Goal: Browse casually: Explore the website without a specific task or goal

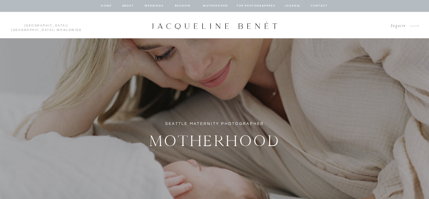
click at [215, 27] on div at bounding box center [214, 25] width 127 height 8
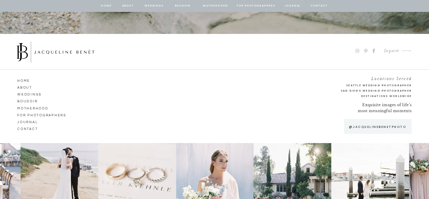
scroll to position [4675, 0]
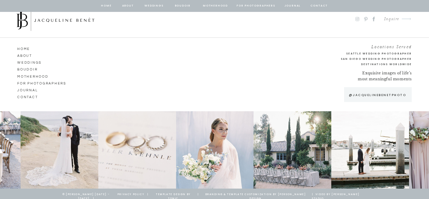
click at [41, 77] on nav "Motherhood" at bounding box center [34, 75] width 34 height 5
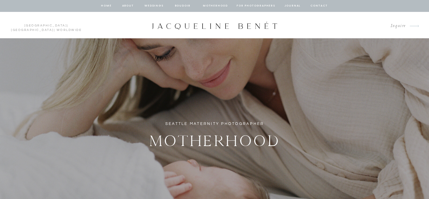
click at [250, 5] on nav "for photographers" at bounding box center [256, 5] width 39 height 5
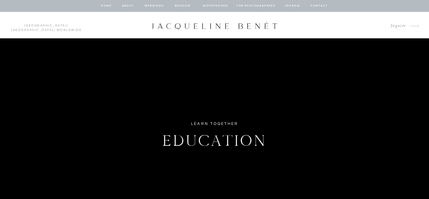
click at [206, 26] on div at bounding box center [214, 25] width 127 height 8
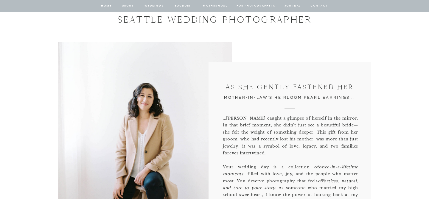
scroll to position [260, 0]
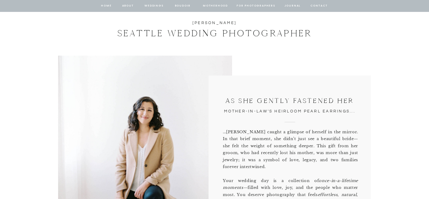
click at [217, 5] on nav "Motherhood" at bounding box center [215, 5] width 25 height 5
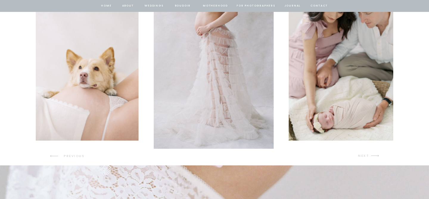
scroll to position [925, 0]
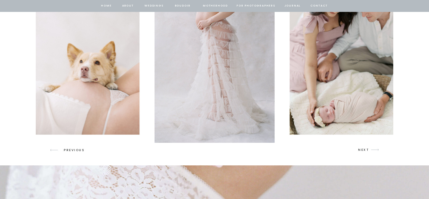
click at [128, 5] on nav "about" at bounding box center [128, 5] width 13 height 5
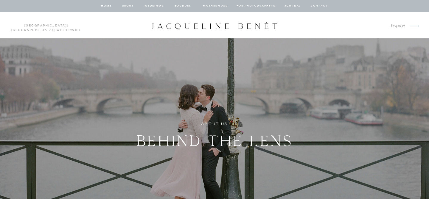
click at [215, 5] on nav "Motherhood" at bounding box center [215, 5] width 25 height 5
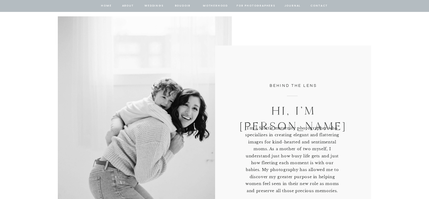
scroll to position [308, 0]
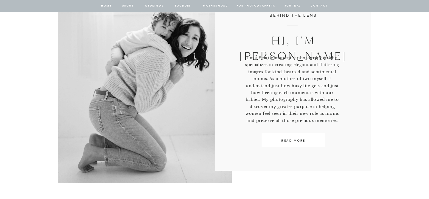
click at [294, 6] on nav "journal" at bounding box center [292, 5] width 18 height 5
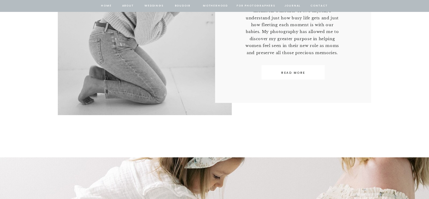
scroll to position [376, 0]
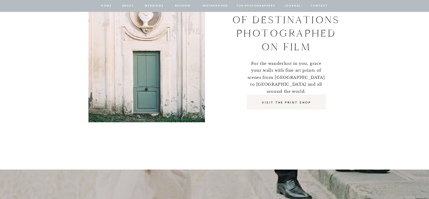
scroll to position [4330, 0]
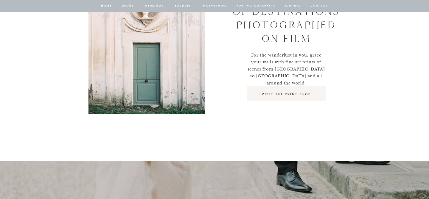
click at [284, 95] on p "VISIT THE PRINT SHOP" at bounding box center [287, 94] width 70 height 5
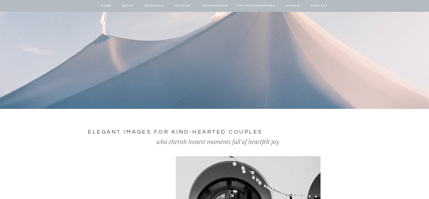
scroll to position [844, 0]
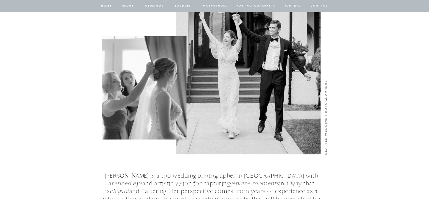
click at [217, 6] on nav "Motherhood" at bounding box center [215, 5] width 25 height 5
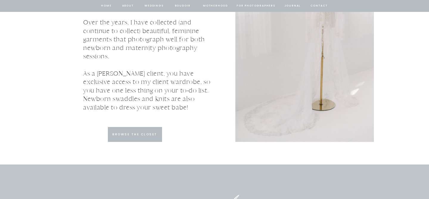
scroll to position [1865, 0]
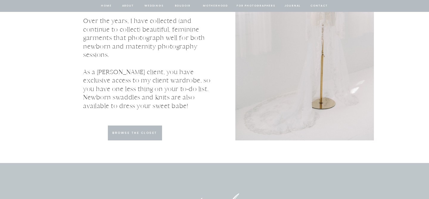
click at [141, 134] on p "BROWSE THE CLOSET" at bounding box center [135, 133] width 55 height 5
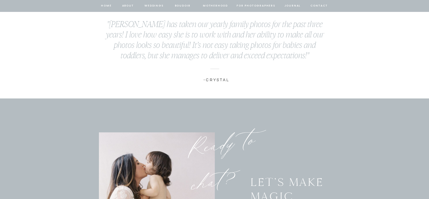
scroll to position [3362, 0]
